Goal: Check status: Check status

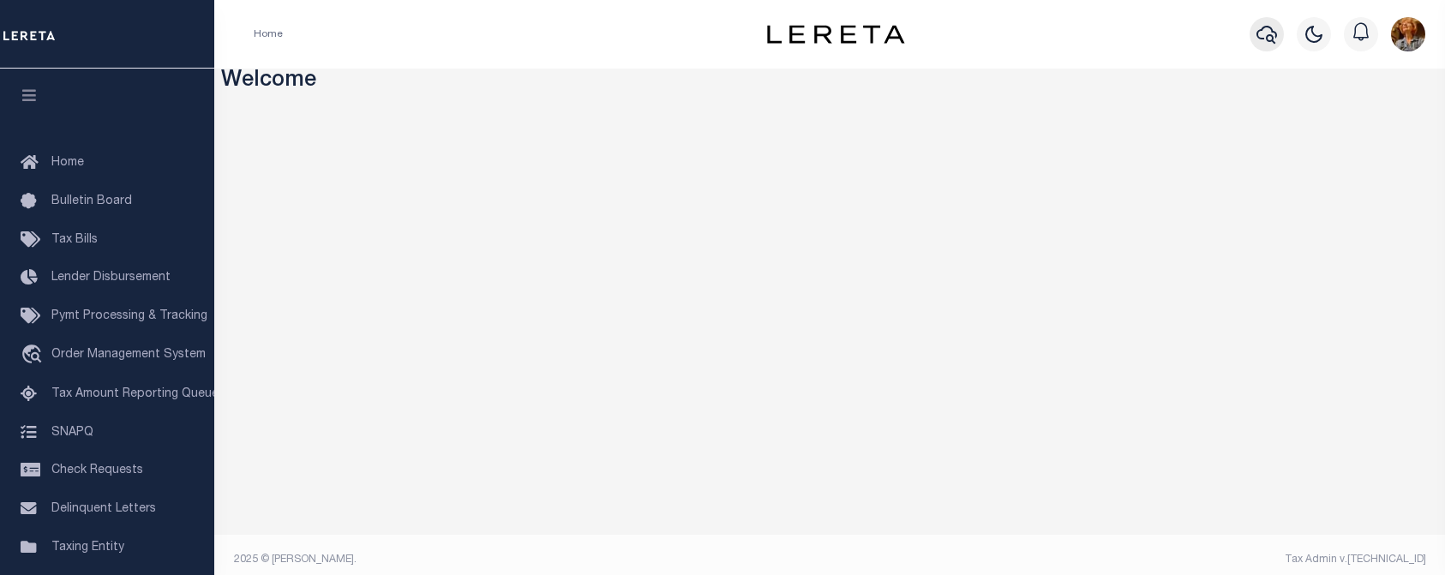
click at [1272, 33] on icon "button" at bounding box center [1267, 35] width 21 height 18
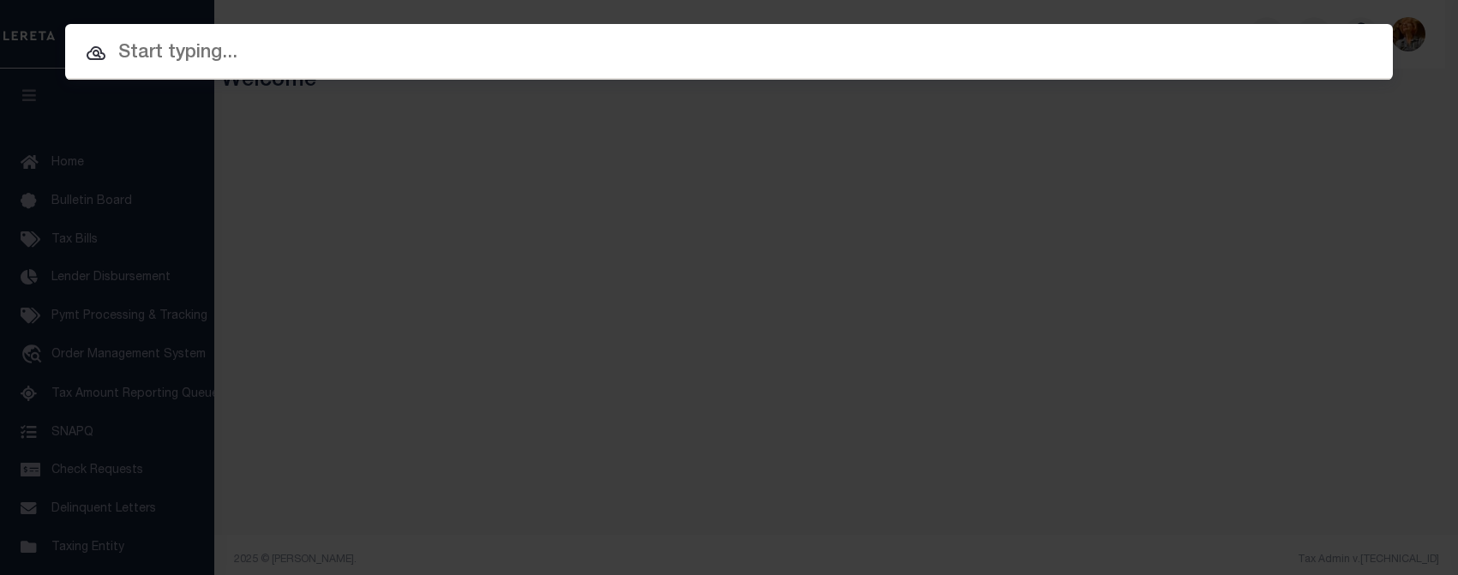
click at [147, 52] on input "text" at bounding box center [729, 54] width 1328 height 30
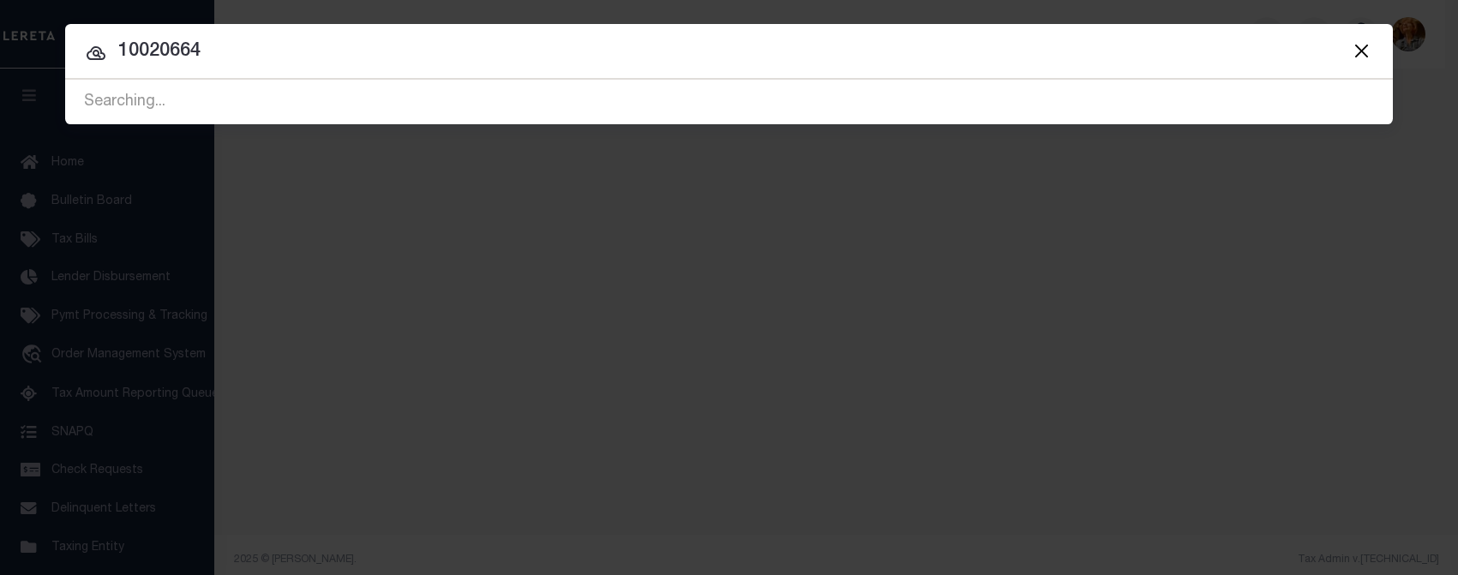
type input "10020664"
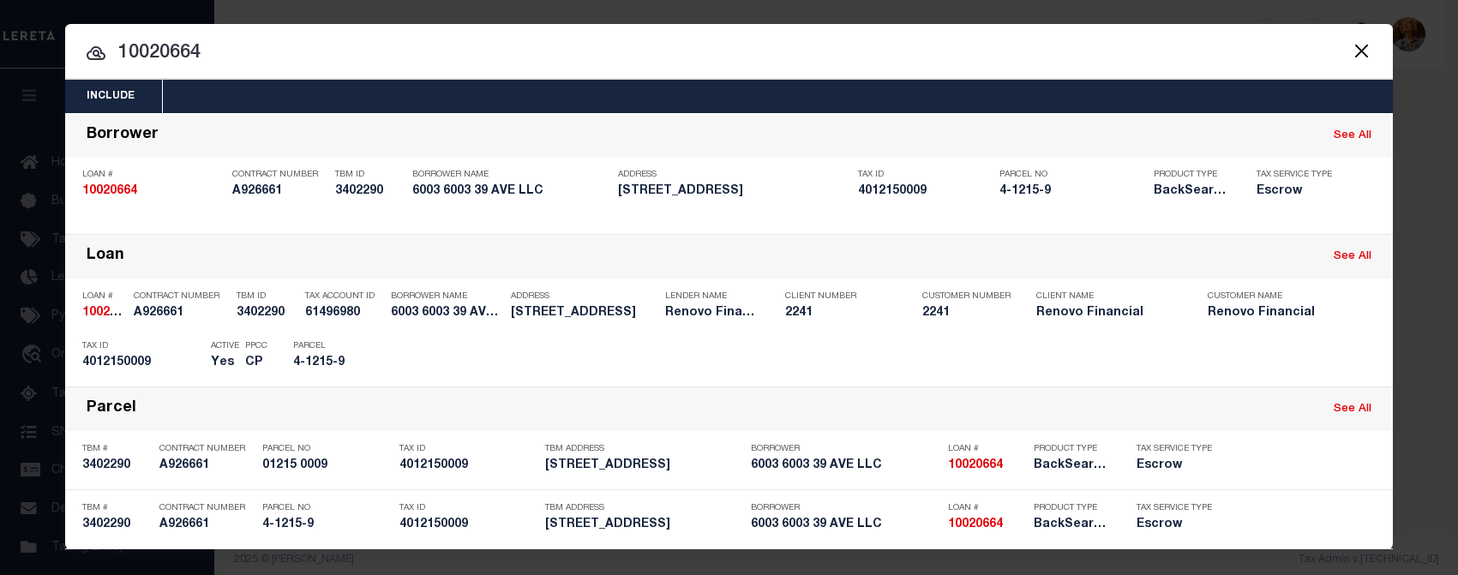
click at [1066, 12] on div "Include Loans TBM Customers Borrowers Payments (Lender Non-Disb) Payments (Lend…" at bounding box center [729, 287] width 1458 height 575
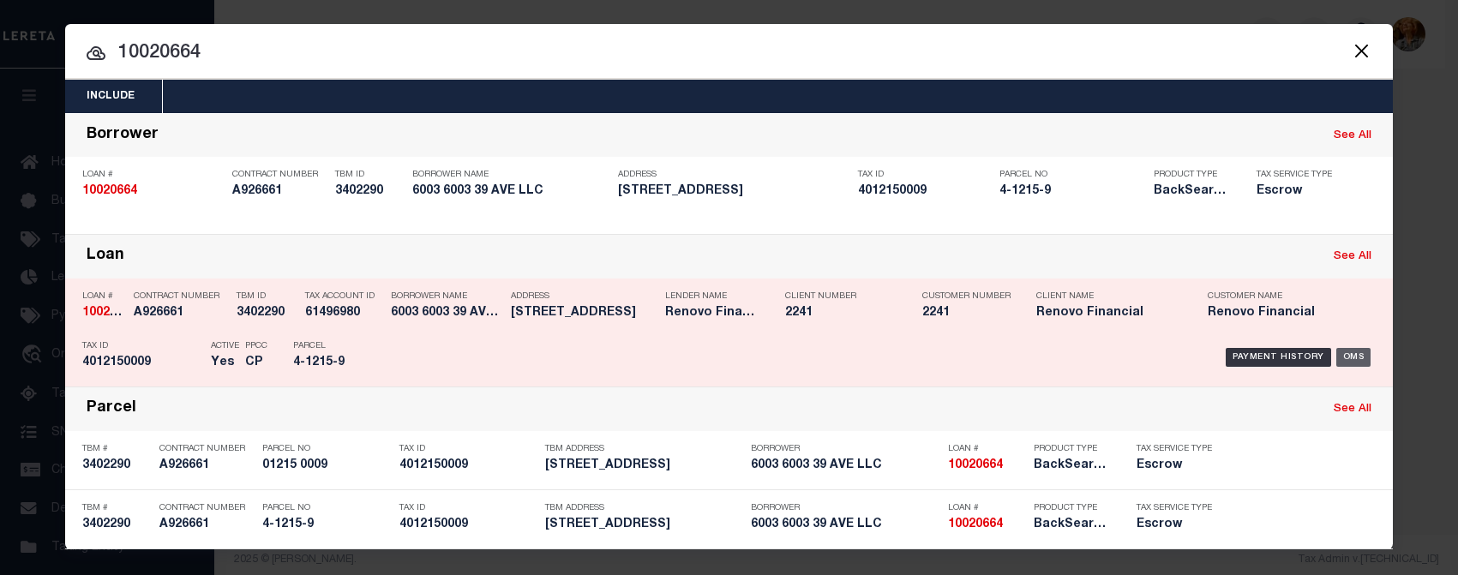
click at [1348, 354] on div "OMS" at bounding box center [1353, 357] width 35 height 19
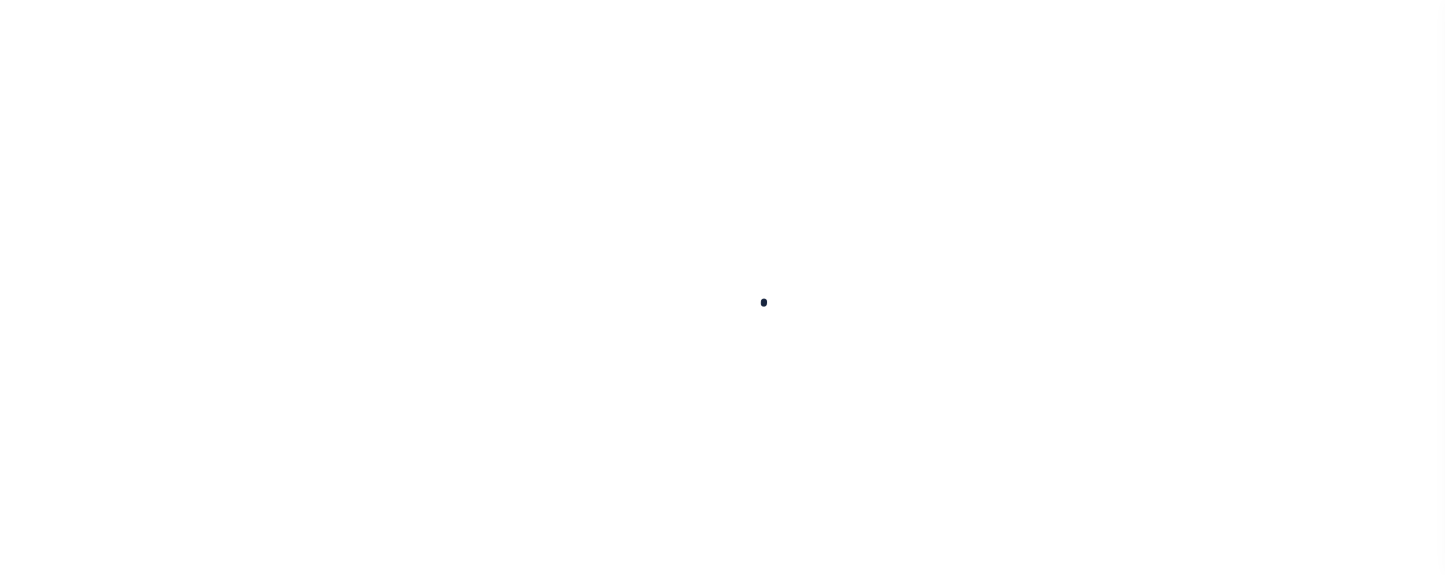
type input "10020664"
type input "6003 6003 39 AVE LLC"
select select
type input "[STREET_ADDRESS]"
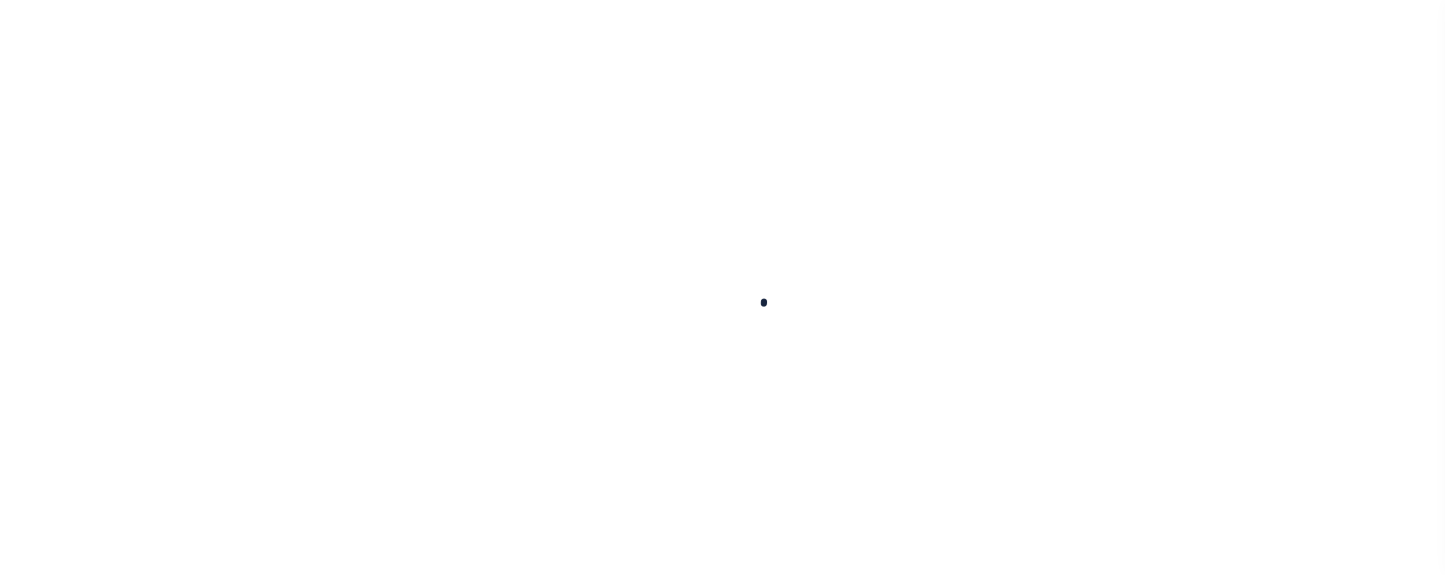
type input "FLUSHING NY 11355"
select select "10"
select select "Escrow"
select select "14701"
select select "25067"
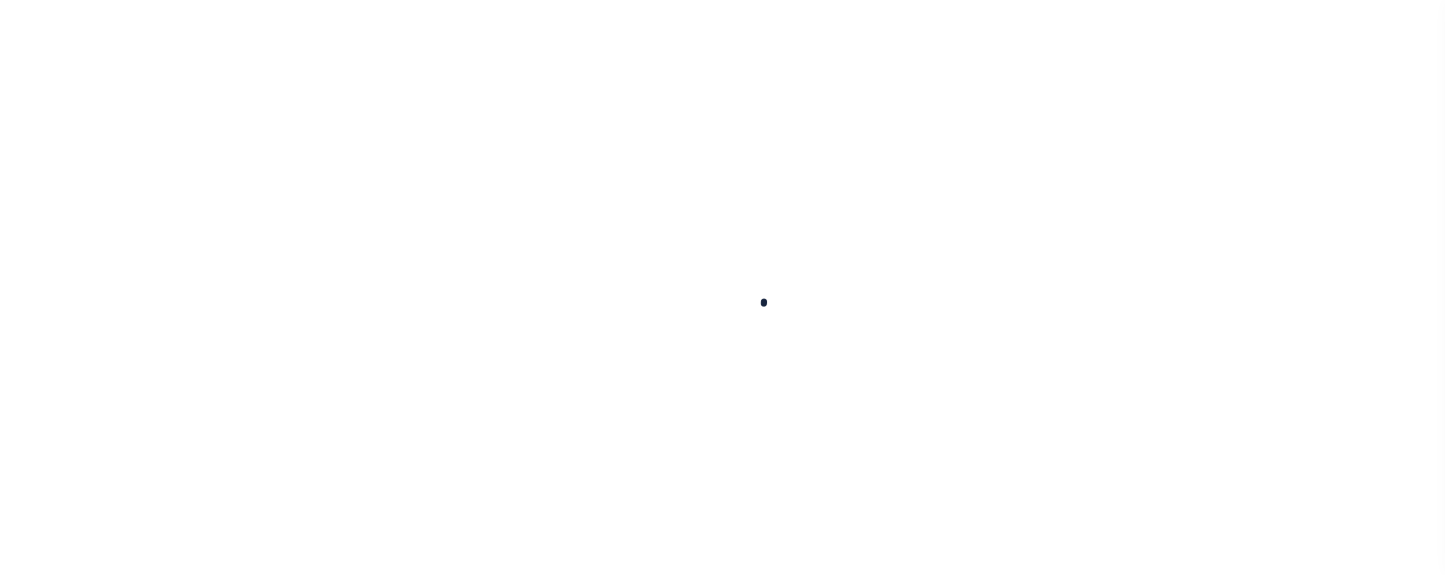
type input "[STREET_ADDRESS]"
type input "01215 0009"
type input "[GEOGRAPHIC_DATA]"
type input "a0kUS000007eK2c"
type input "NY"
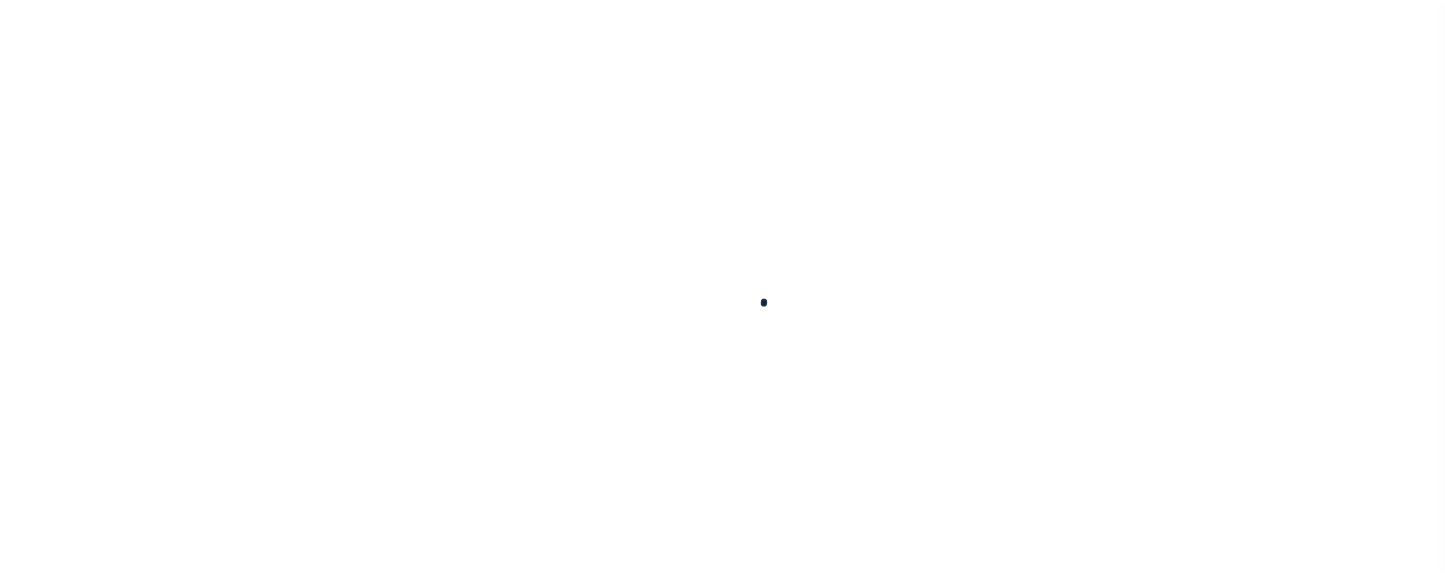
select select
type textarea "Liability Limited to Customer Provided Parcel"
select select
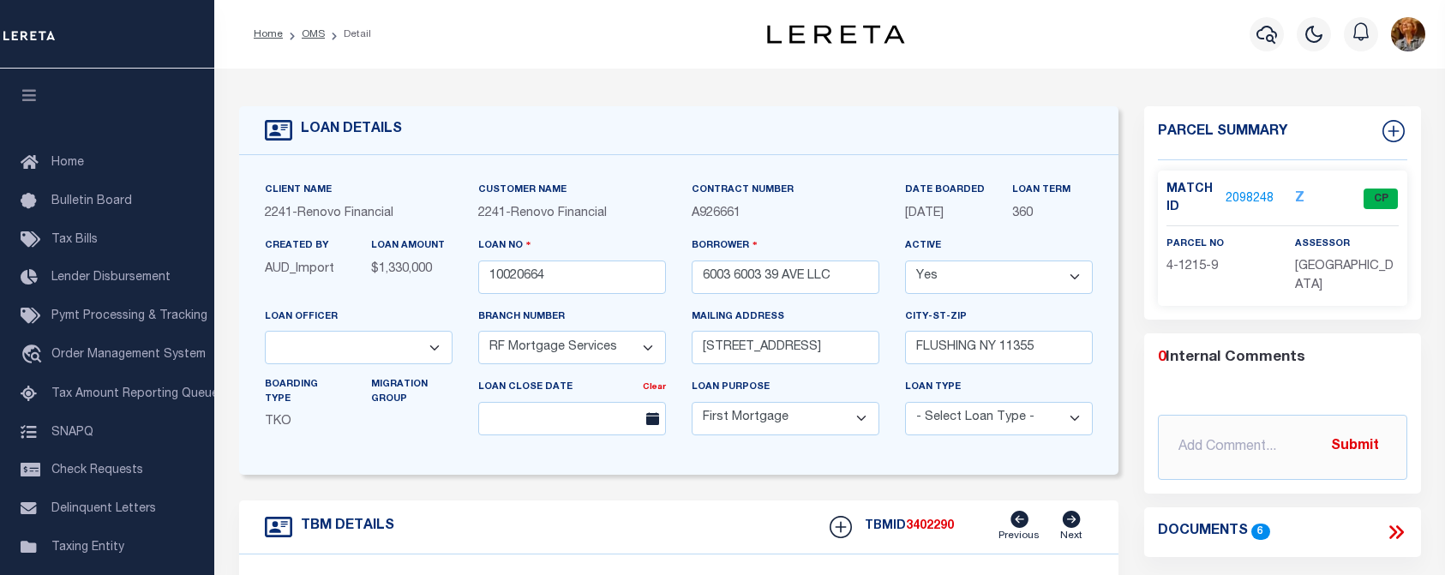
click at [1252, 195] on link "2098248" at bounding box center [1250, 199] width 48 height 18
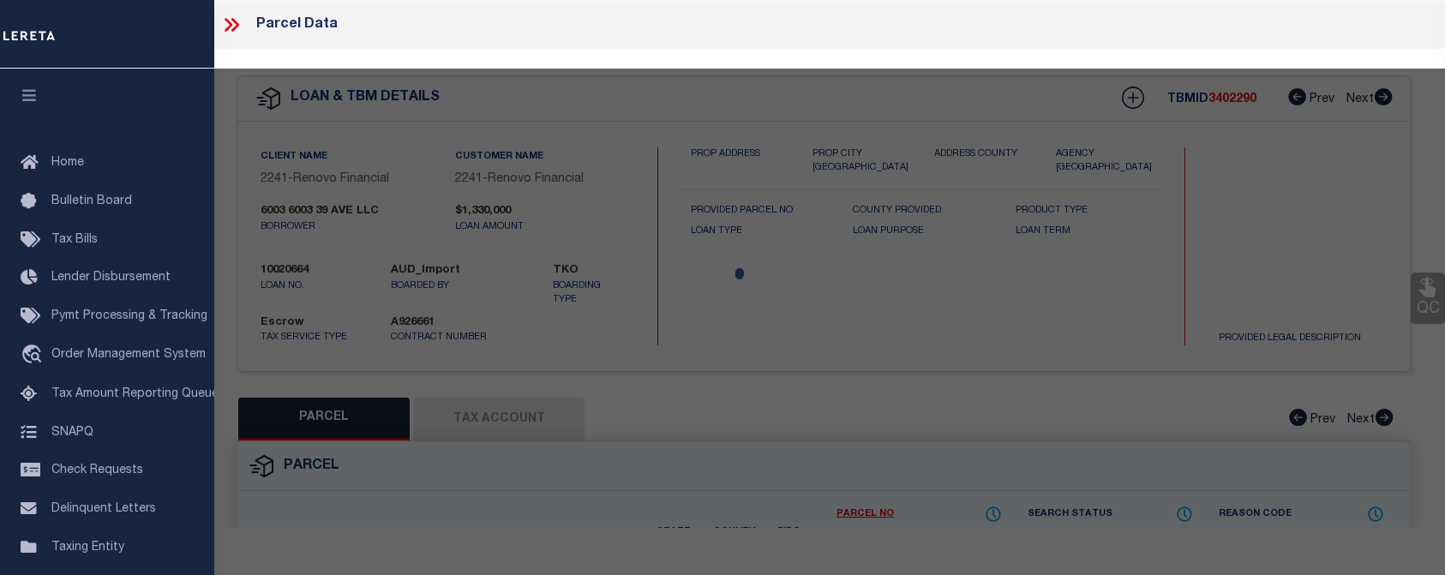
checkbox input "false"
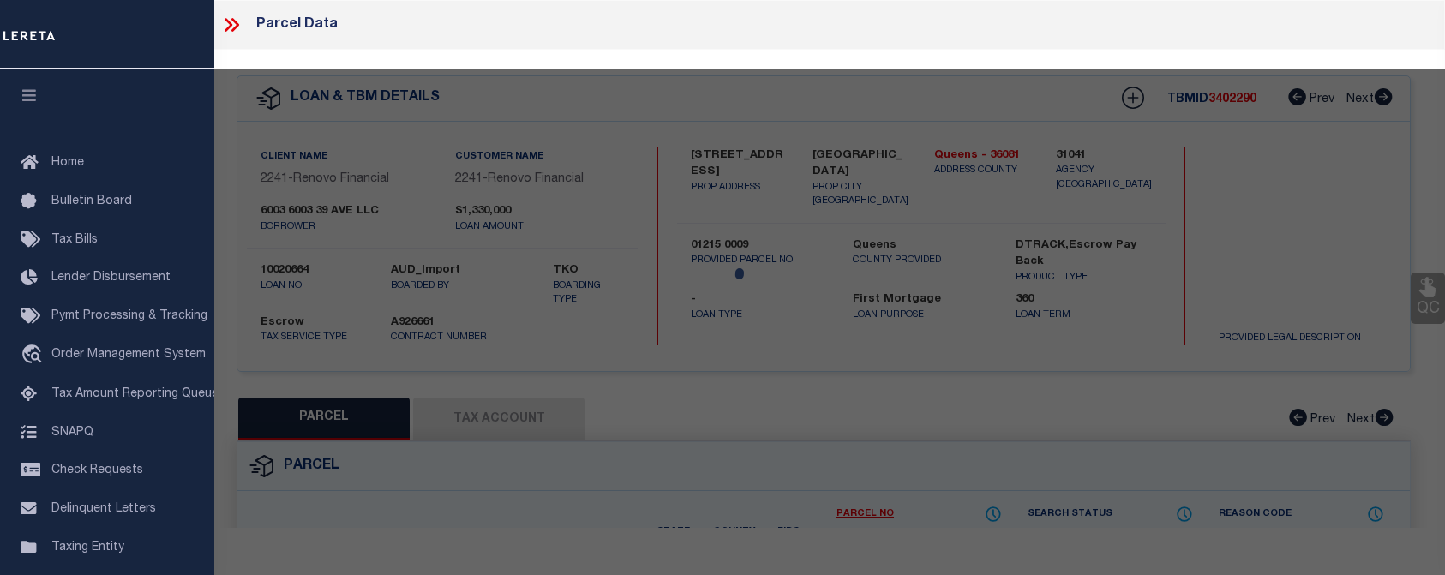
select select "CP"
type input "[STREET_ADDRESS]"
select select
type input "[STREET_ADDRESS]"
checkbox input "false"
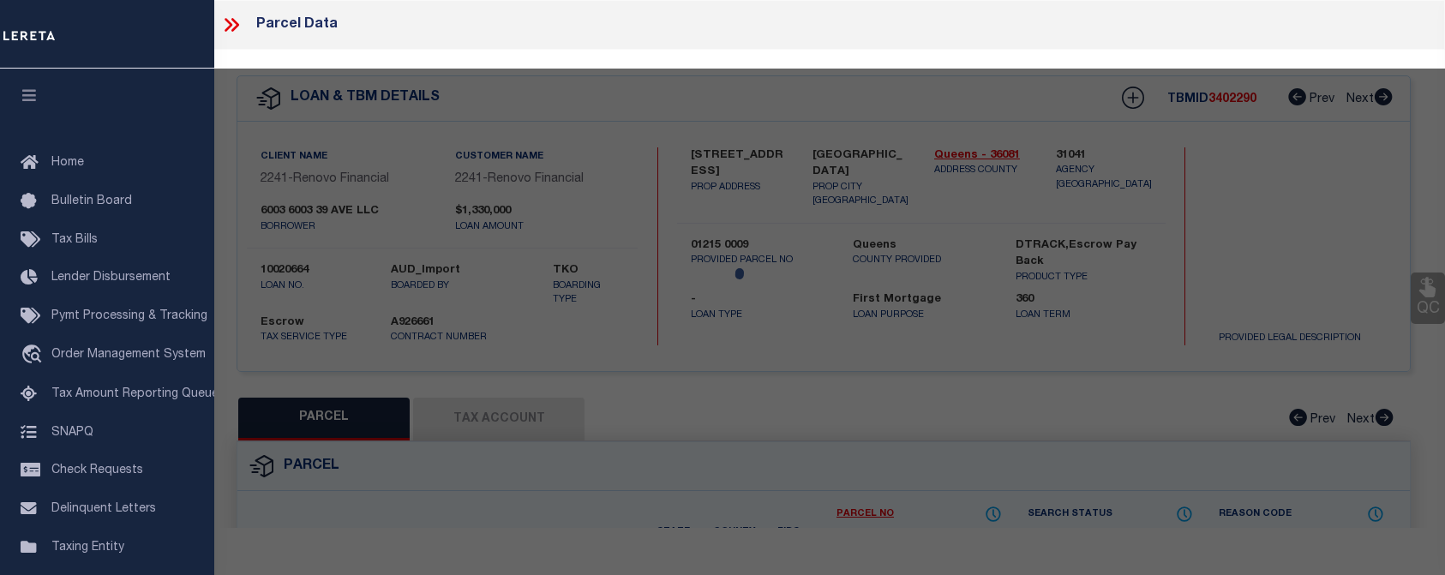
type input "[GEOGRAPHIC_DATA], [GEOGRAPHIC_DATA], 11377"
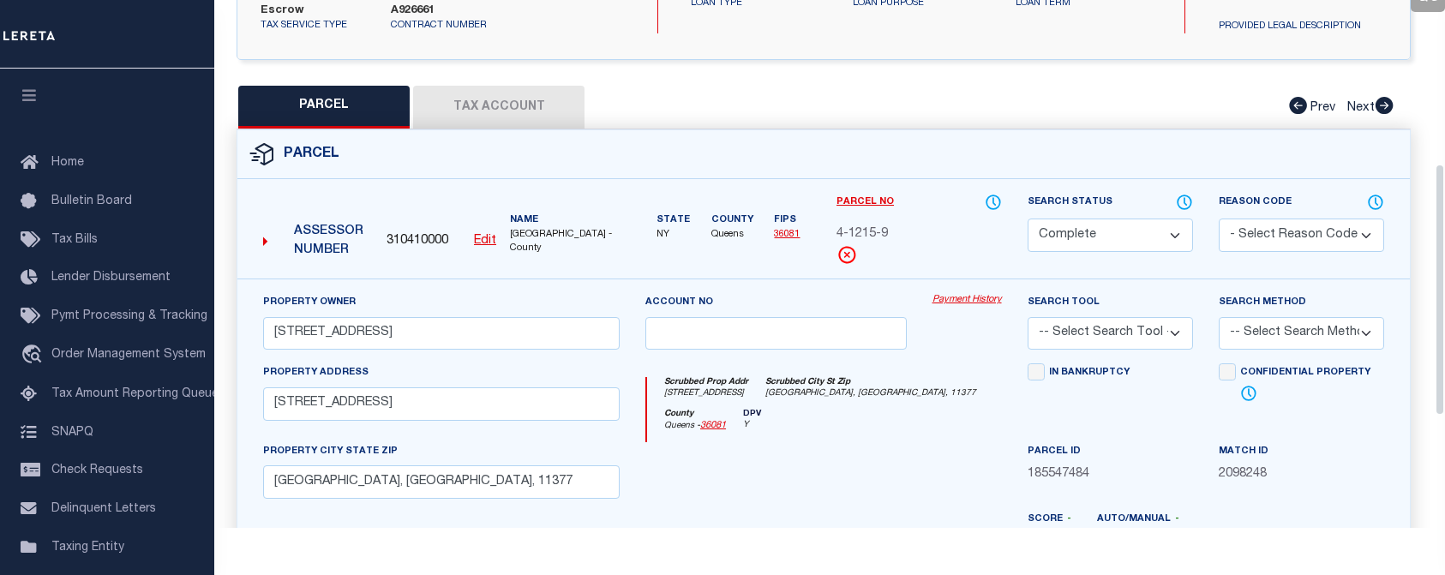
scroll to position [343, 0]
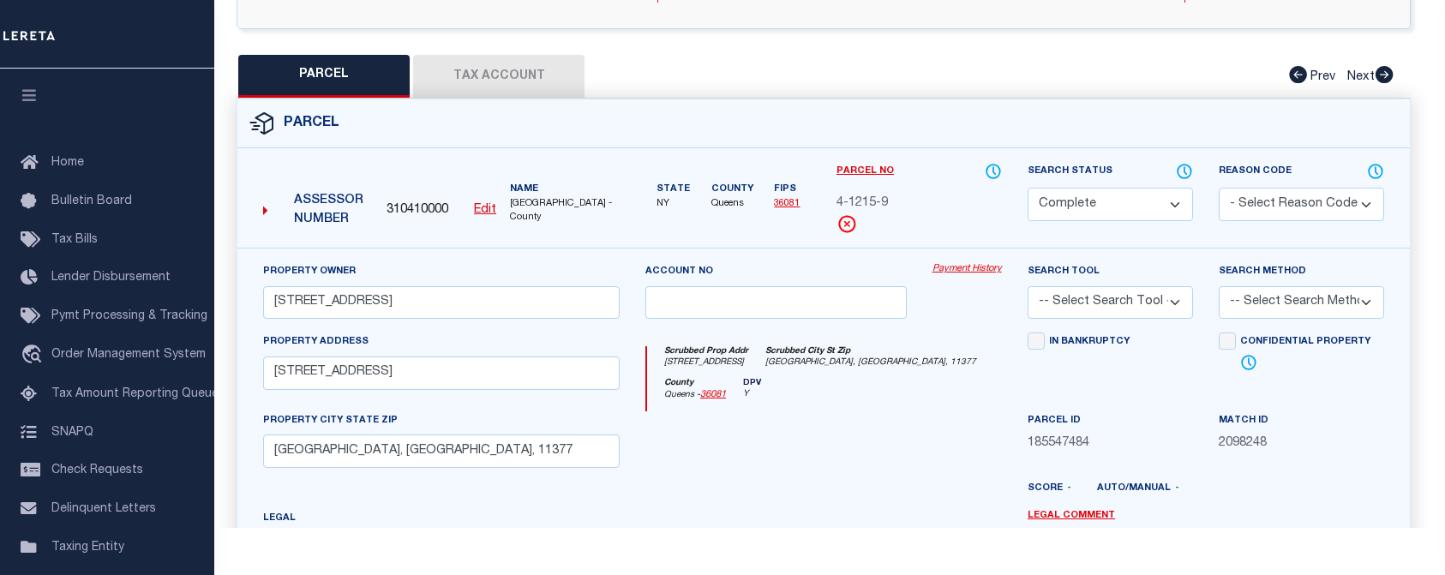
click at [511, 66] on button "Tax Account" at bounding box center [498, 76] width 171 height 43
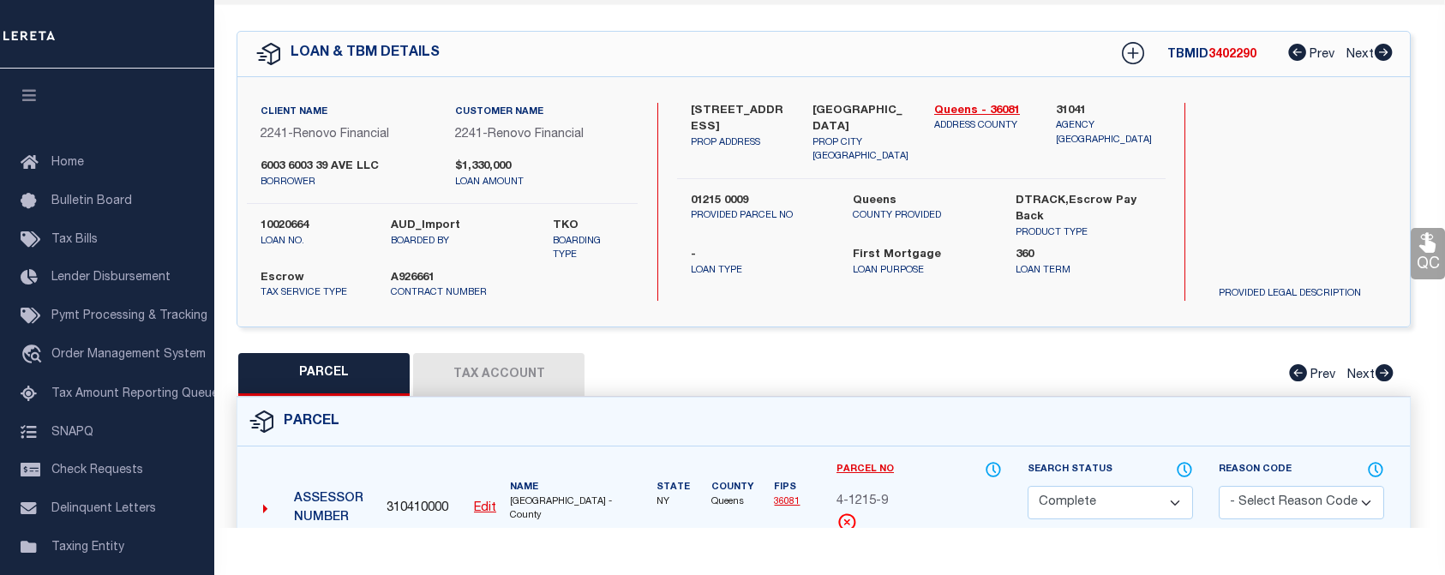
select select "100"
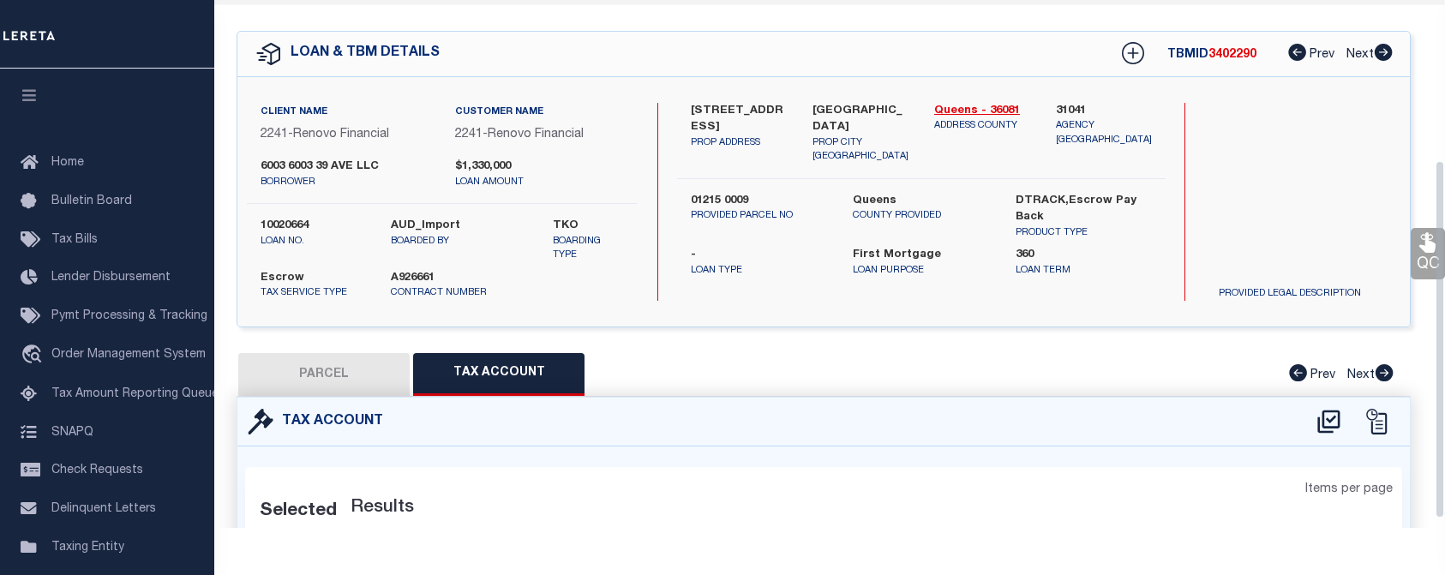
select select "100"
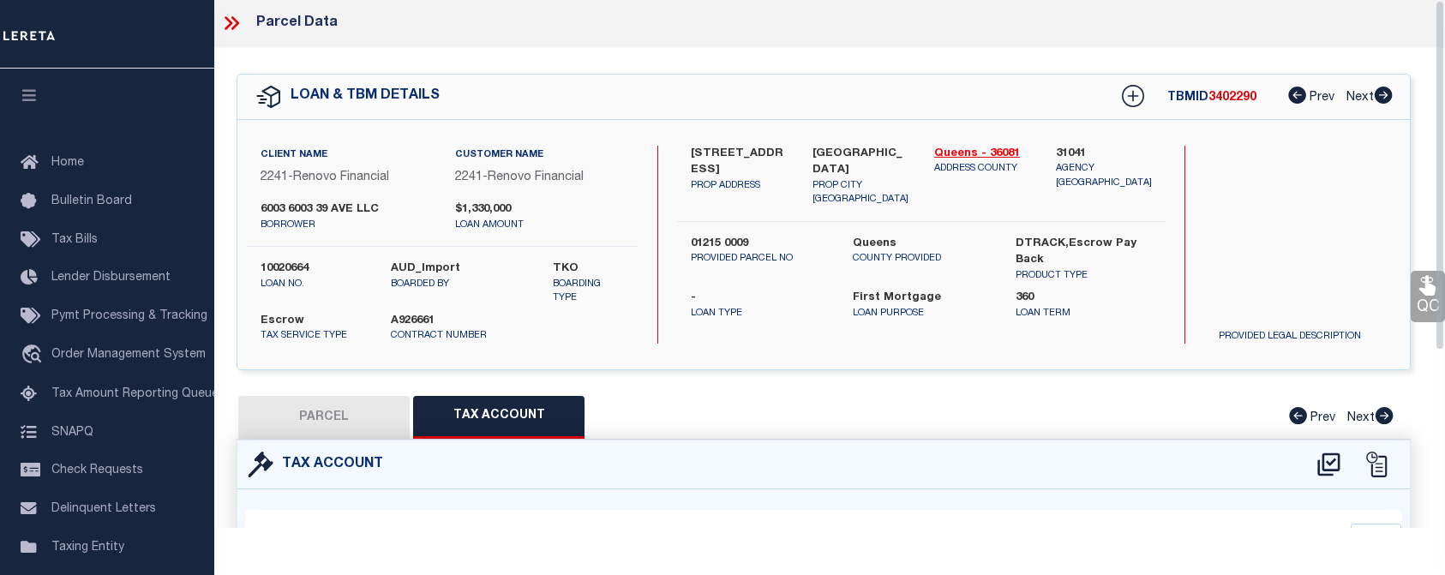
scroll to position [0, 0]
click at [228, 27] on icon at bounding box center [231, 25] width 22 height 22
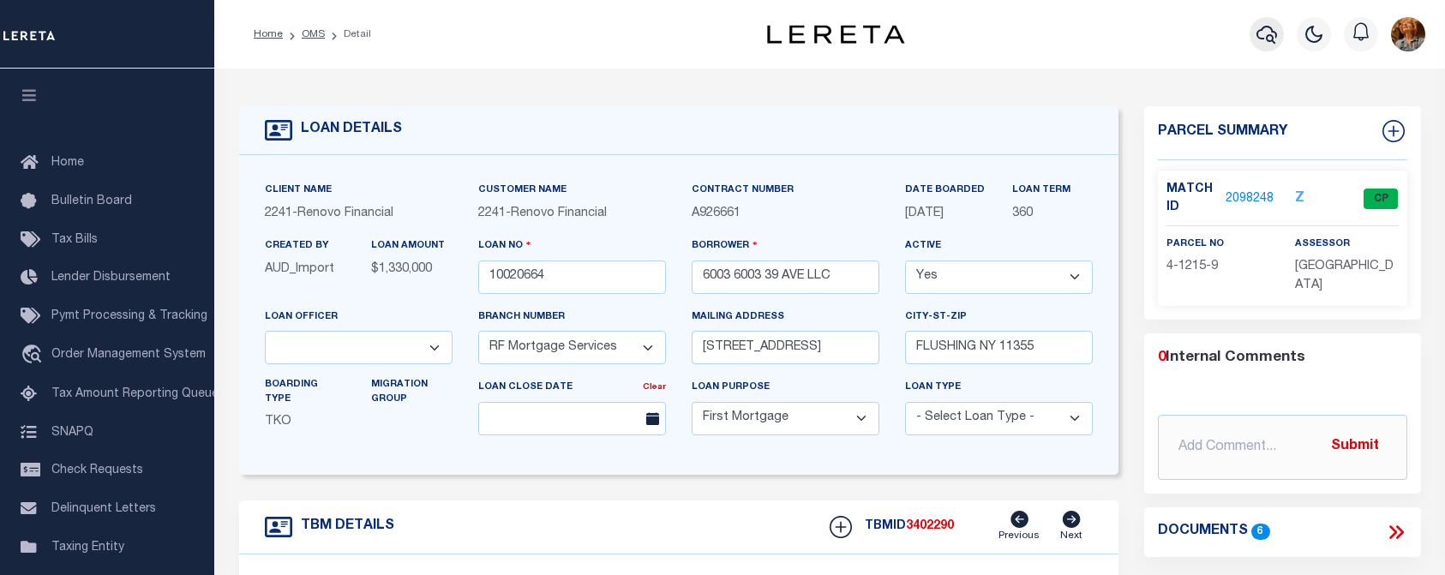
click at [1263, 35] on icon "button" at bounding box center [1267, 34] width 21 height 21
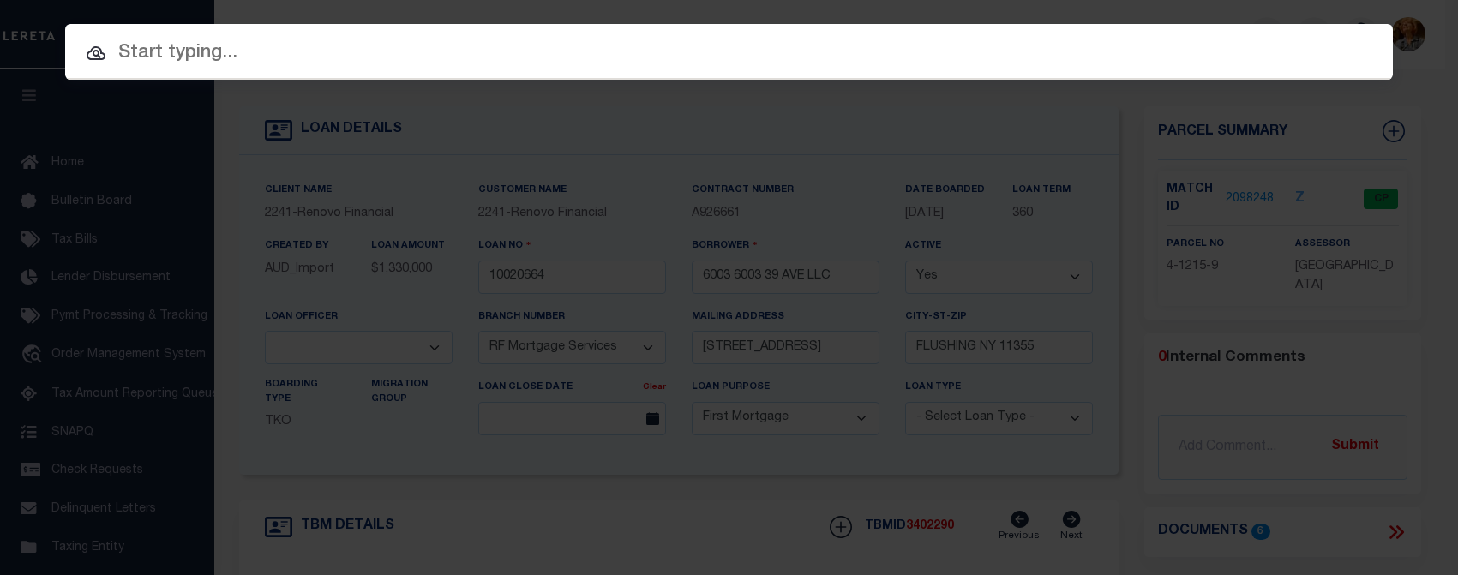
click at [200, 58] on input "text" at bounding box center [729, 54] width 1328 height 30
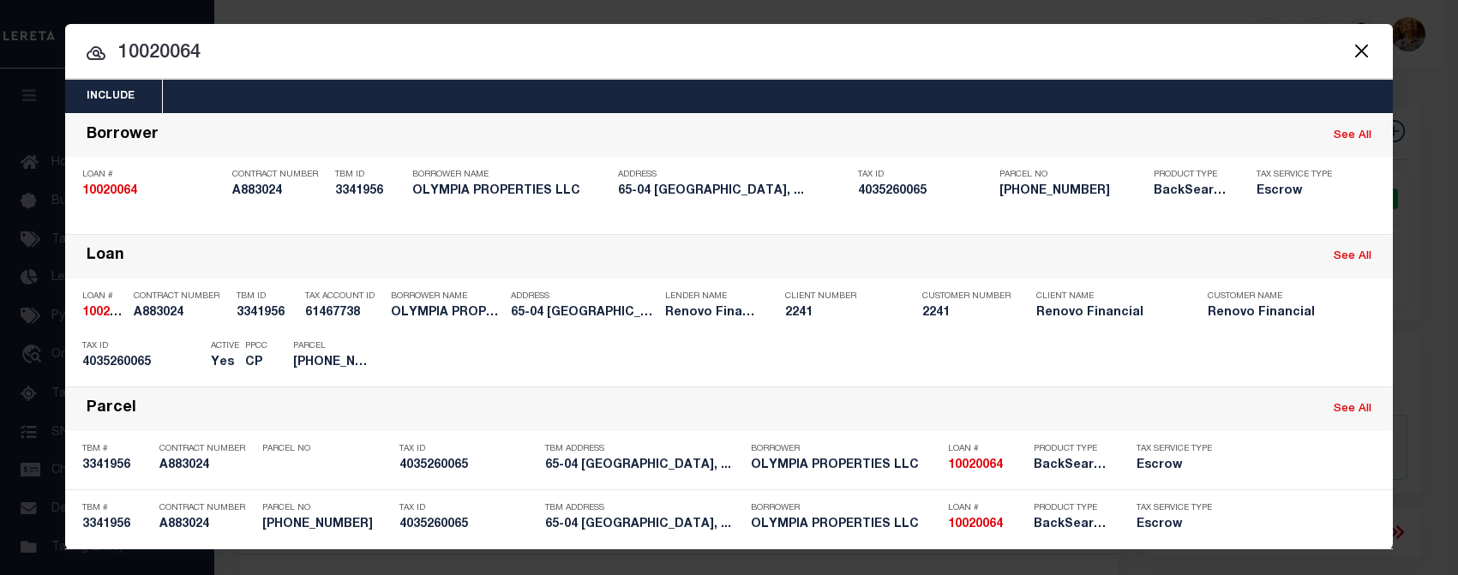
click at [1351, 57] on button "Close" at bounding box center [1361, 50] width 22 height 22
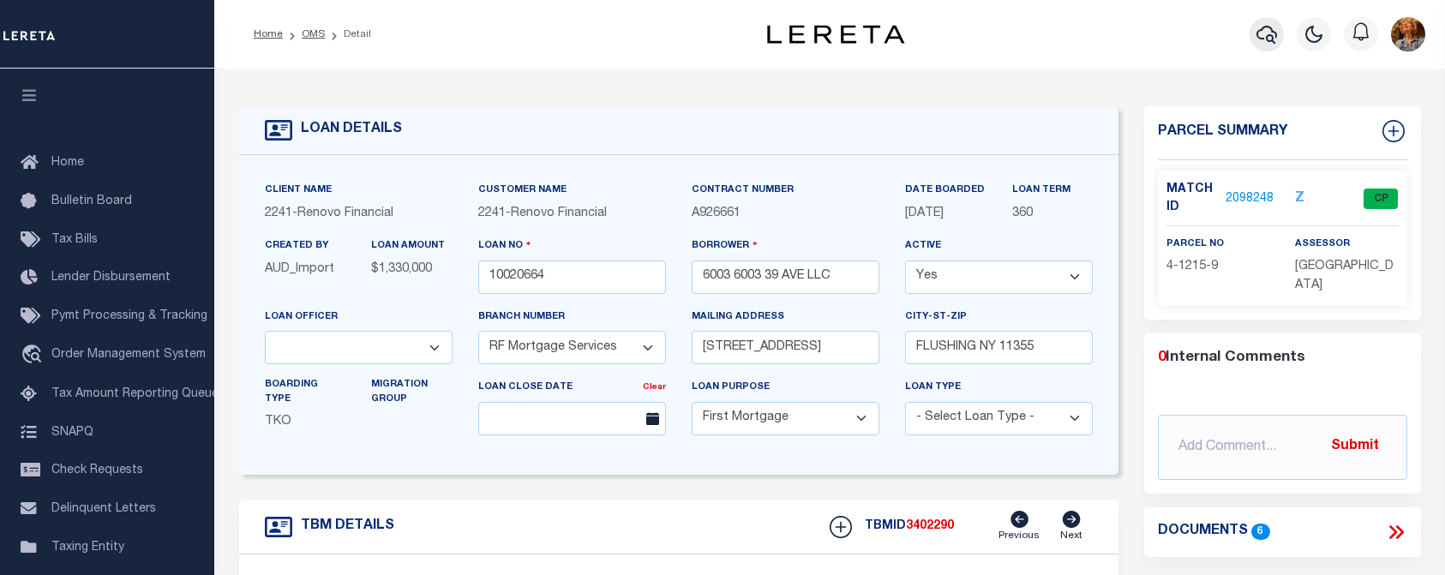
click at [1269, 33] on icon "button" at bounding box center [1267, 34] width 21 height 21
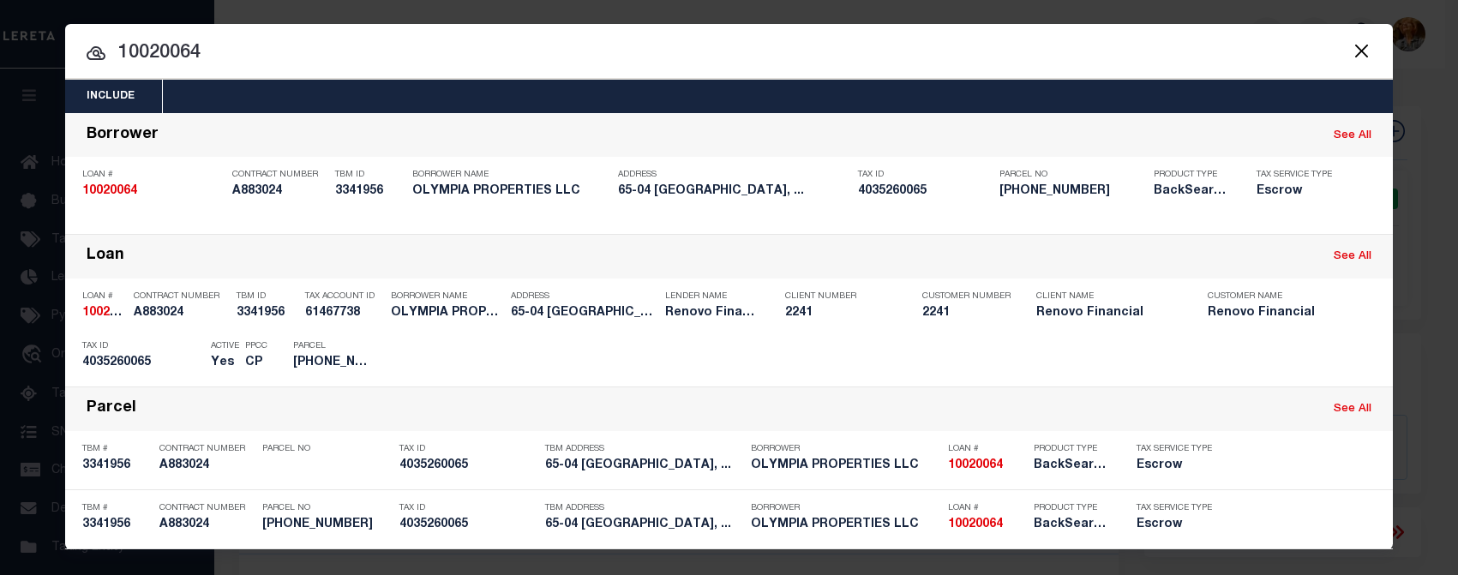
drag, startPoint x: 220, startPoint y: 59, endPoint x: 102, endPoint y: 47, distance: 118.9
click at [103, 48] on input "10020064" at bounding box center [729, 54] width 1328 height 30
click at [277, 48] on input "10020065" at bounding box center [729, 54] width 1328 height 30
click at [176, 56] on input "10020065" at bounding box center [729, 54] width 1328 height 30
click at [201, 54] on input "10020017" at bounding box center [729, 54] width 1328 height 30
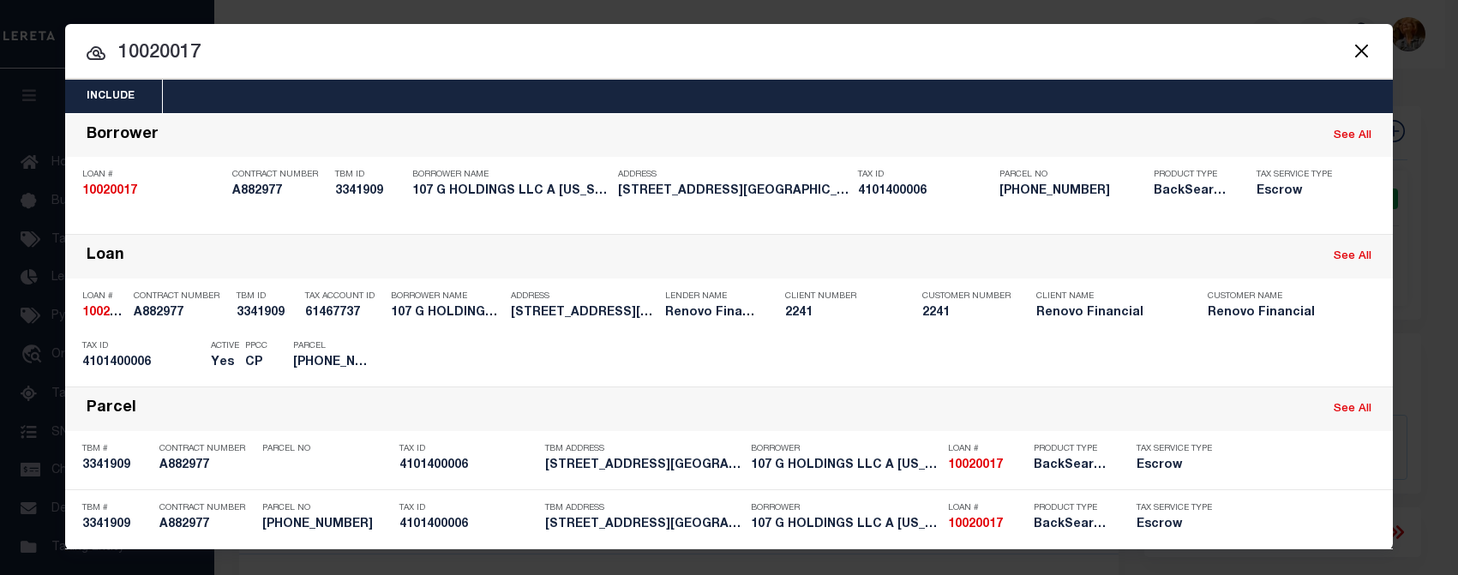
drag, startPoint x: 201, startPoint y: 54, endPoint x: 73, endPoint y: 50, distance: 128.7
click at [73, 50] on input "10020017" at bounding box center [729, 54] width 1328 height 30
click at [1350, 51] on button "Close" at bounding box center [1361, 50] width 22 height 22
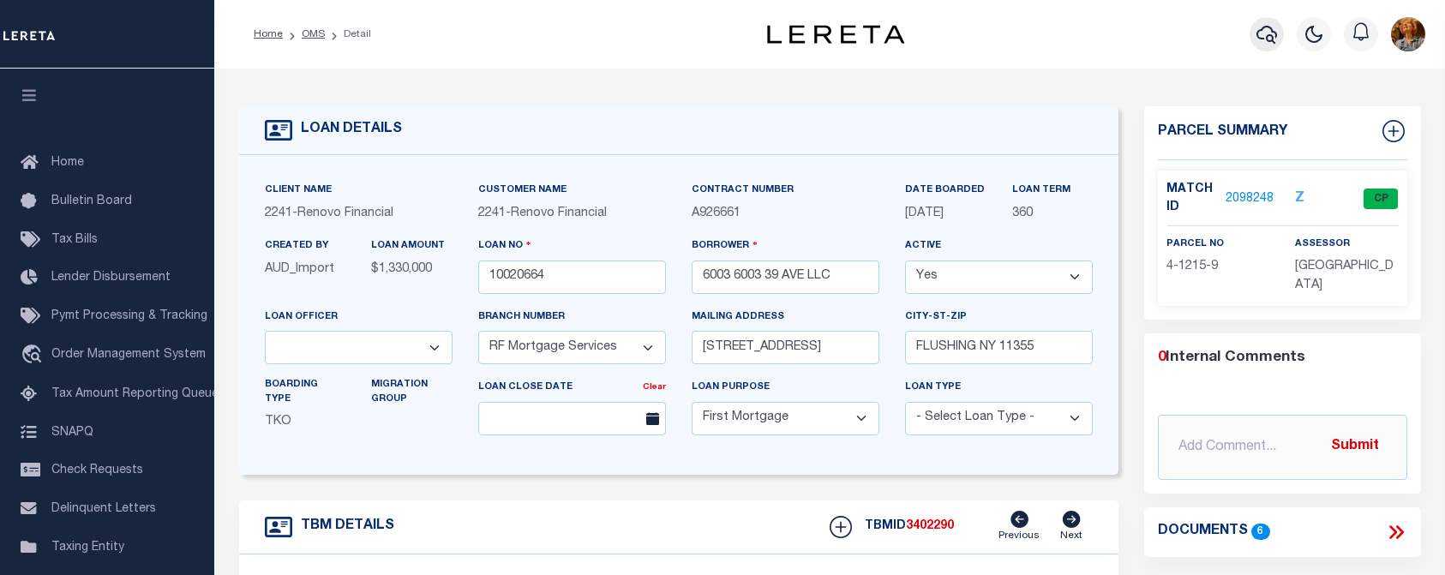
click at [1267, 37] on icon "button" at bounding box center [1267, 34] width 21 height 21
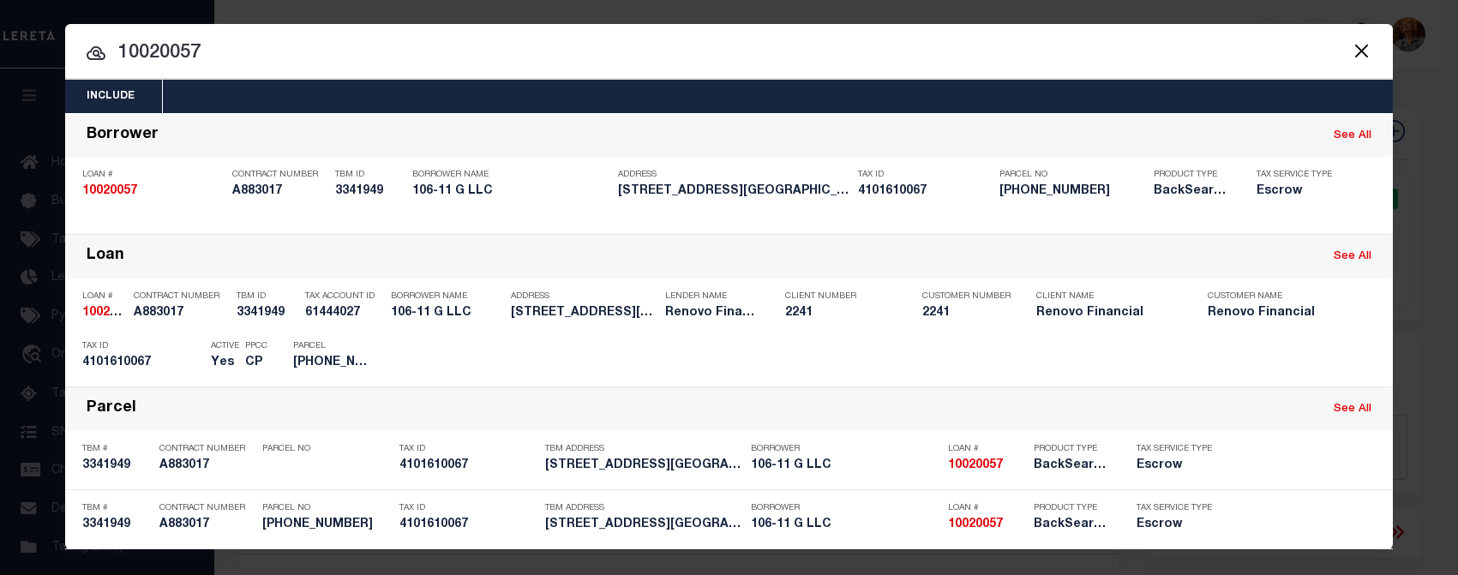
drag, startPoint x: 225, startPoint y: 51, endPoint x: 60, endPoint y: 37, distance: 165.2
click at [65, 37] on div "Include Loans TBM Customers Borrowers Payments (Lender Non-Disb) Payments (Lend…" at bounding box center [729, 286] width 1328 height 525
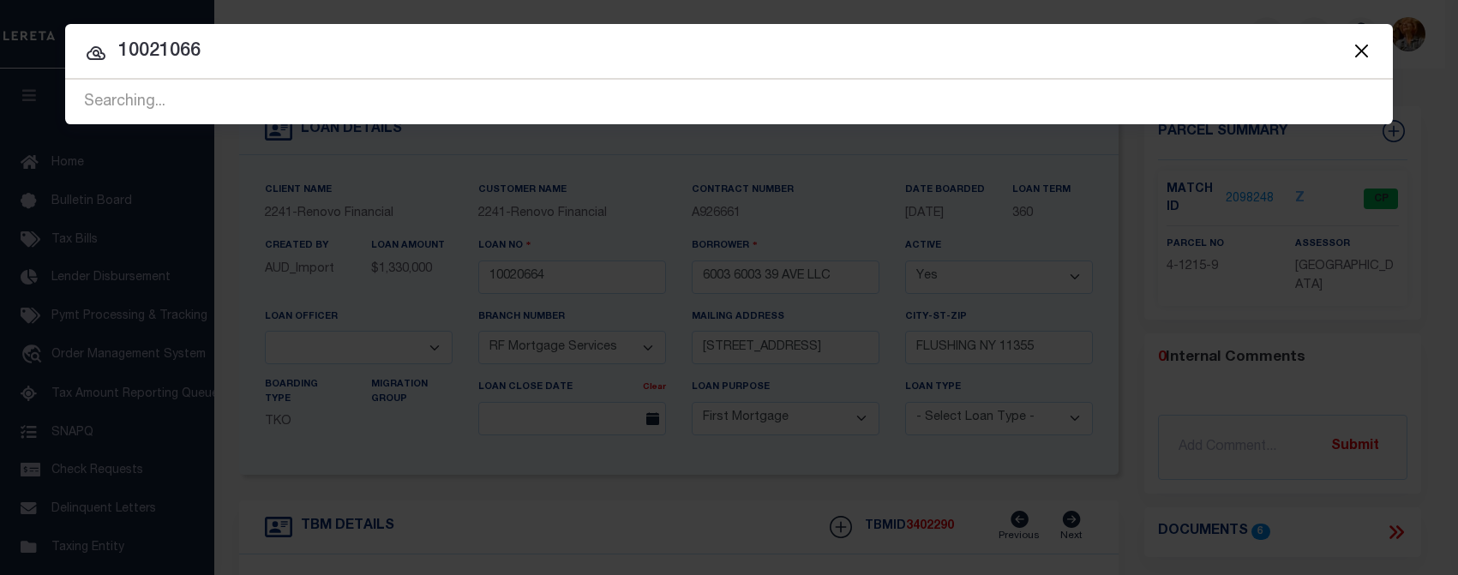
type input "10021066"
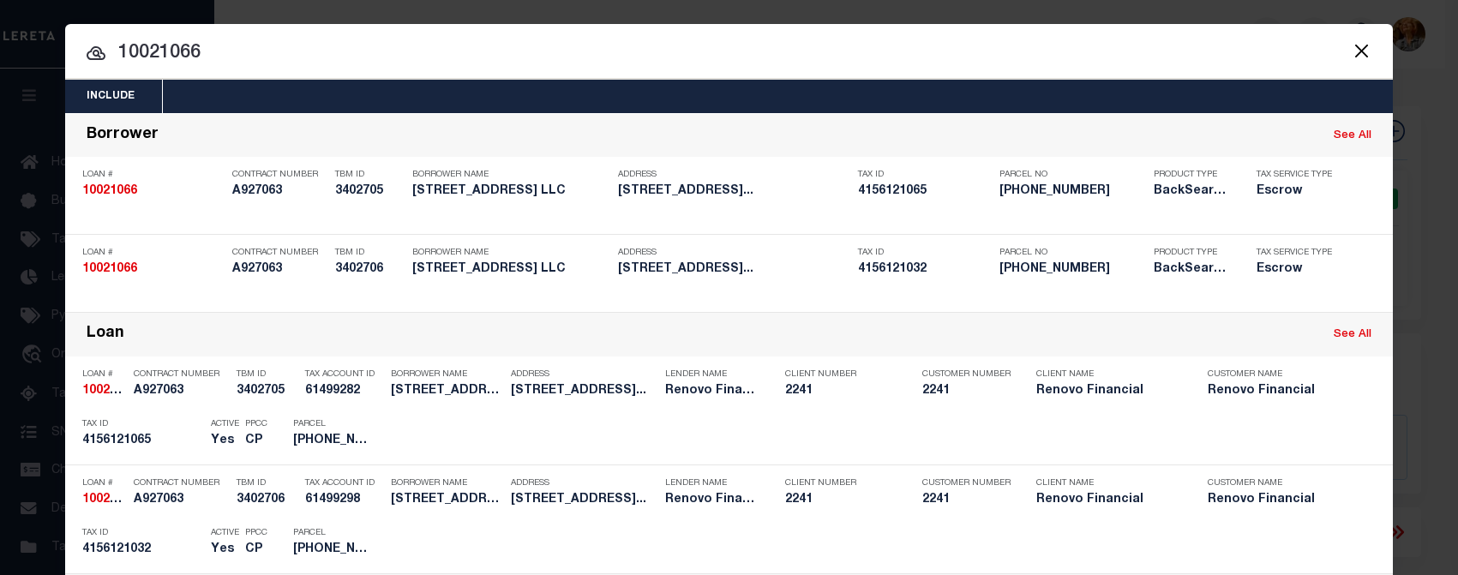
click at [981, 45] on input "10021066" at bounding box center [729, 54] width 1328 height 30
click at [310, 4] on div "Include Loans TBM Customers Borrowers Payments (Lender Non-Disb) Payments (Lend…" at bounding box center [729, 287] width 1458 height 575
click at [1360, 46] on button "Close" at bounding box center [1361, 50] width 22 height 22
